Goal: Find specific page/section: Find specific page/section

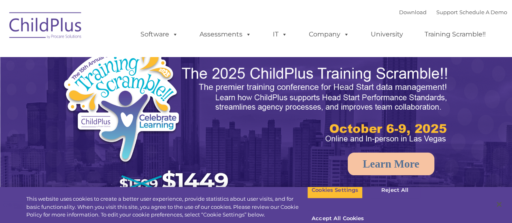
select select "MEDIUM"
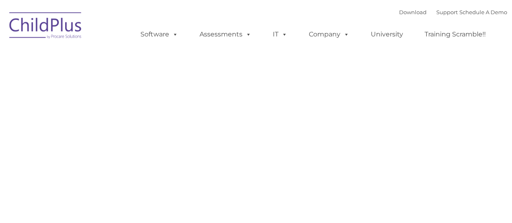
type input ""
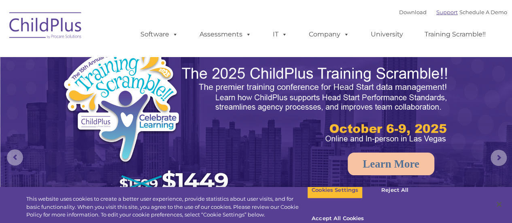
select select "MEDIUM"
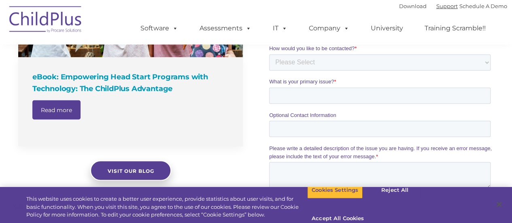
scroll to position [678, 0]
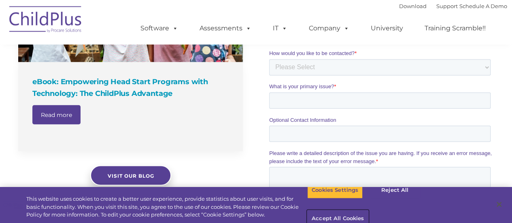
click at [368, 210] on button "Accept All Cookies" at bounding box center [337, 218] width 61 height 17
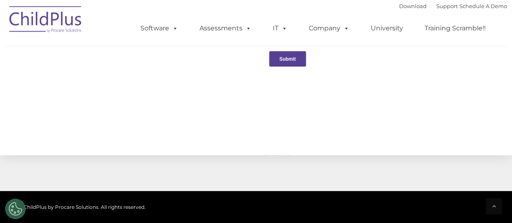
scroll to position [987, 0]
